Goal: Task Accomplishment & Management: Manage account settings

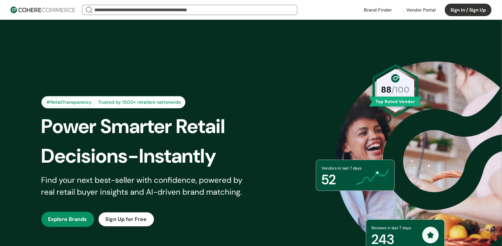
click at [89, 11] on div at bounding box center [89, 10] width 8 height 16
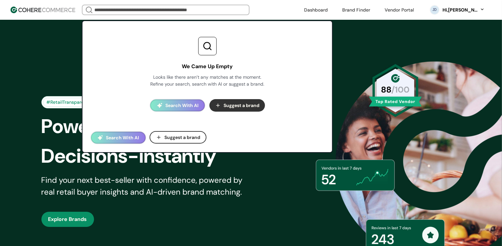
click at [116, 8] on input "search" at bounding box center [166, 9] width 146 height 9
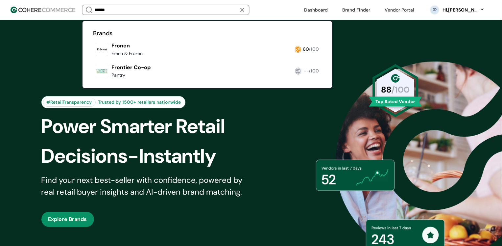
type input "******"
click at [93, 80] on link at bounding box center [93, 80] width 0 height 0
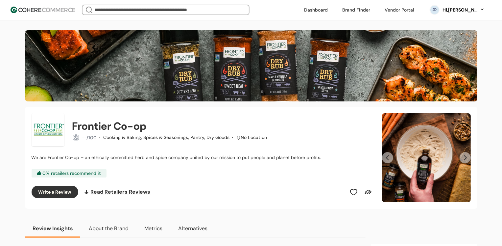
click at [179, 16] on header "We Came Up Empty Looks like there aren’t any matches at the moment. Refine your…" at bounding box center [251, 10] width 502 height 20
click at [177, 12] on input "search" at bounding box center [166, 9] width 146 height 9
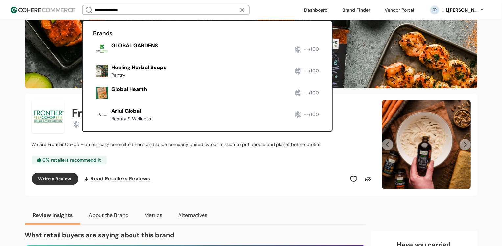
type input "**********"
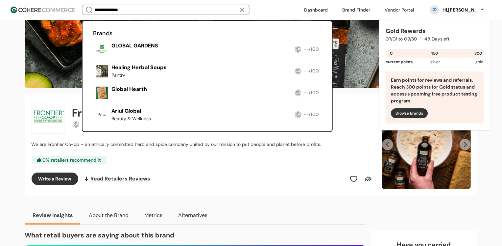
click at [448, 12] on div "Hi, Juliet Destura" at bounding box center [461, 10] width 36 height 7
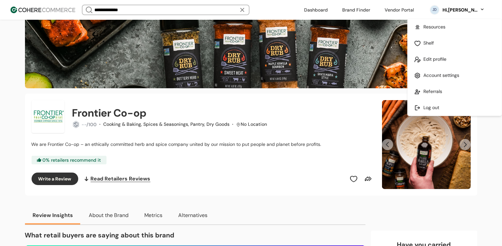
click at [428, 110] on link at bounding box center [455, 107] width 94 height 16
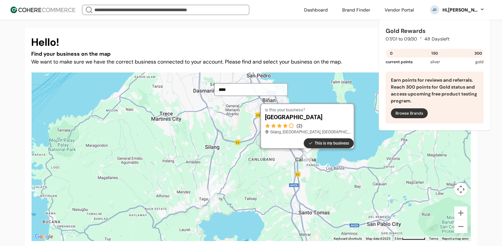
click at [449, 11] on div "Hi, Juliet Destura" at bounding box center [461, 10] width 36 height 7
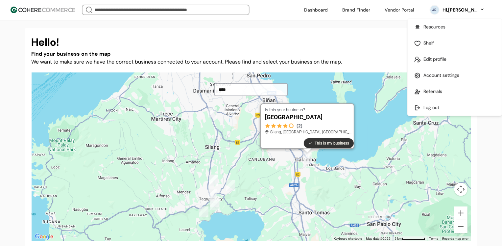
click at [435, 110] on link at bounding box center [455, 107] width 94 height 16
